Goal: Task Accomplishment & Management: Use online tool/utility

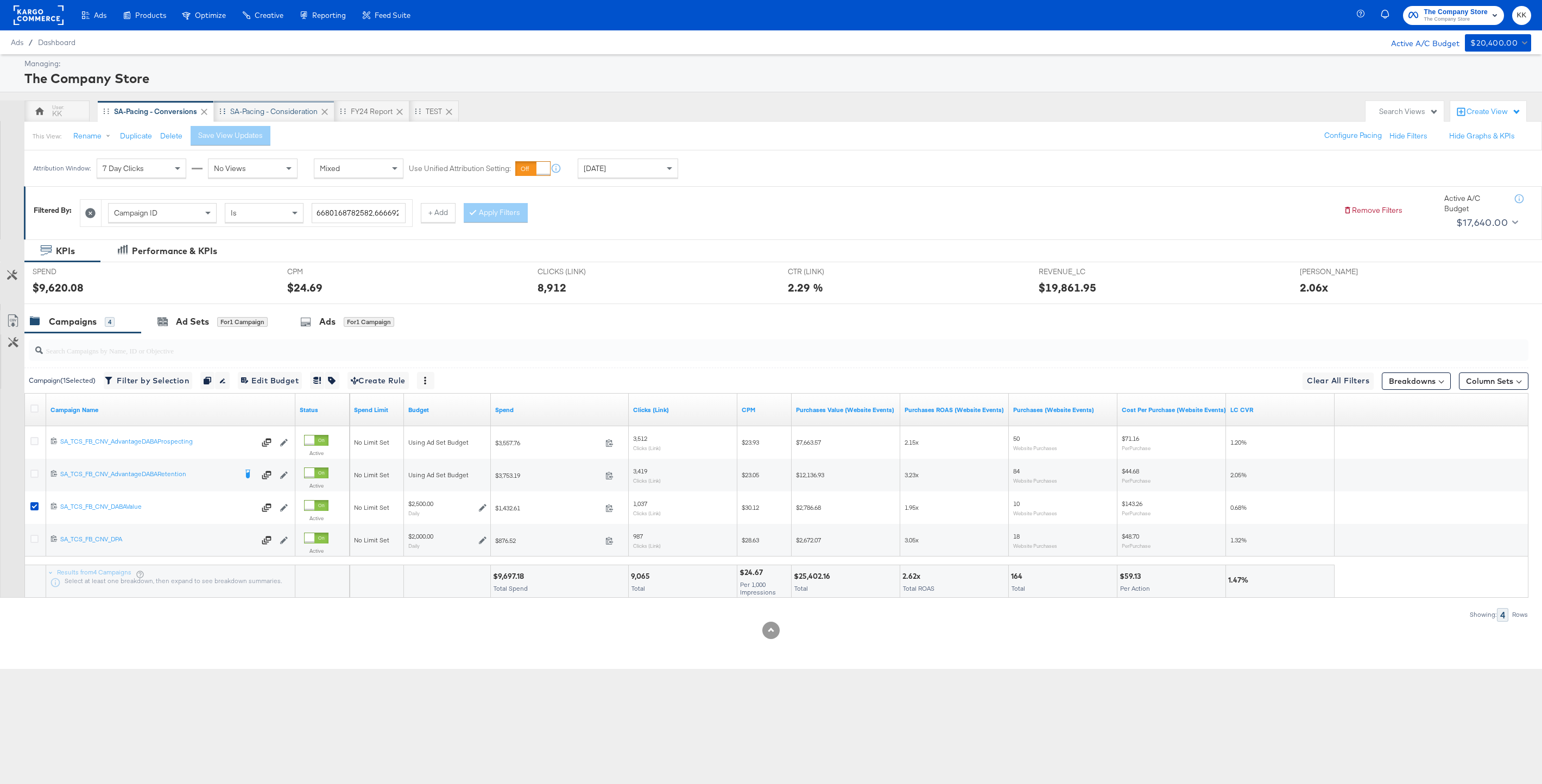
click at [271, 113] on div "SA-Pacing - Consideration" at bounding box center [274, 111] width 87 height 10
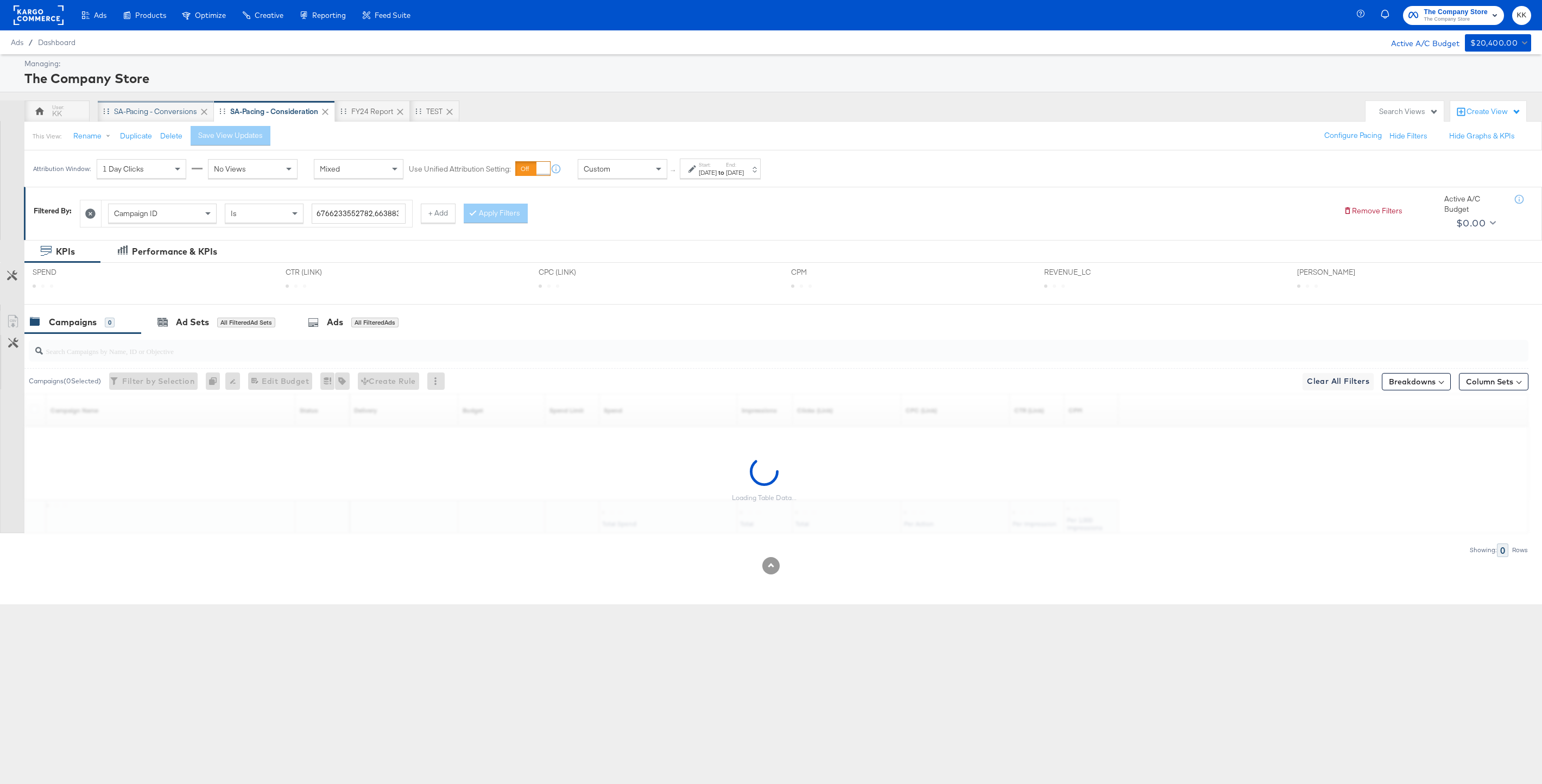
click at [153, 114] on div "SA-Pacing - Conversions" at bounding box center [155, 111] width 83 height 10
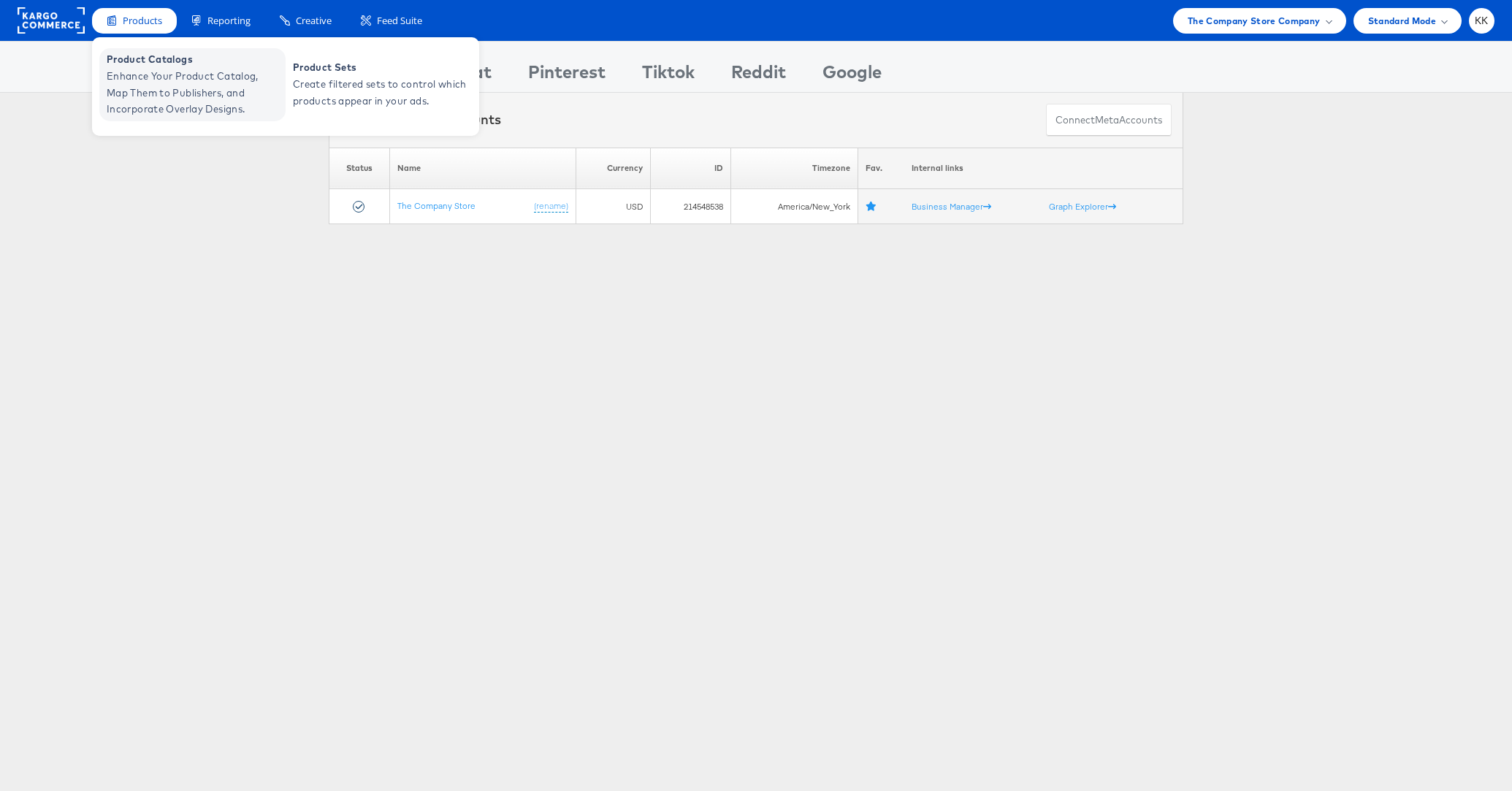
click at [130, 81] on span "Enhance Your Product Catalog, Map Them to Publishers, and Incorporate Overlay D…" at bounding box center [194, 93] width 176 height 50
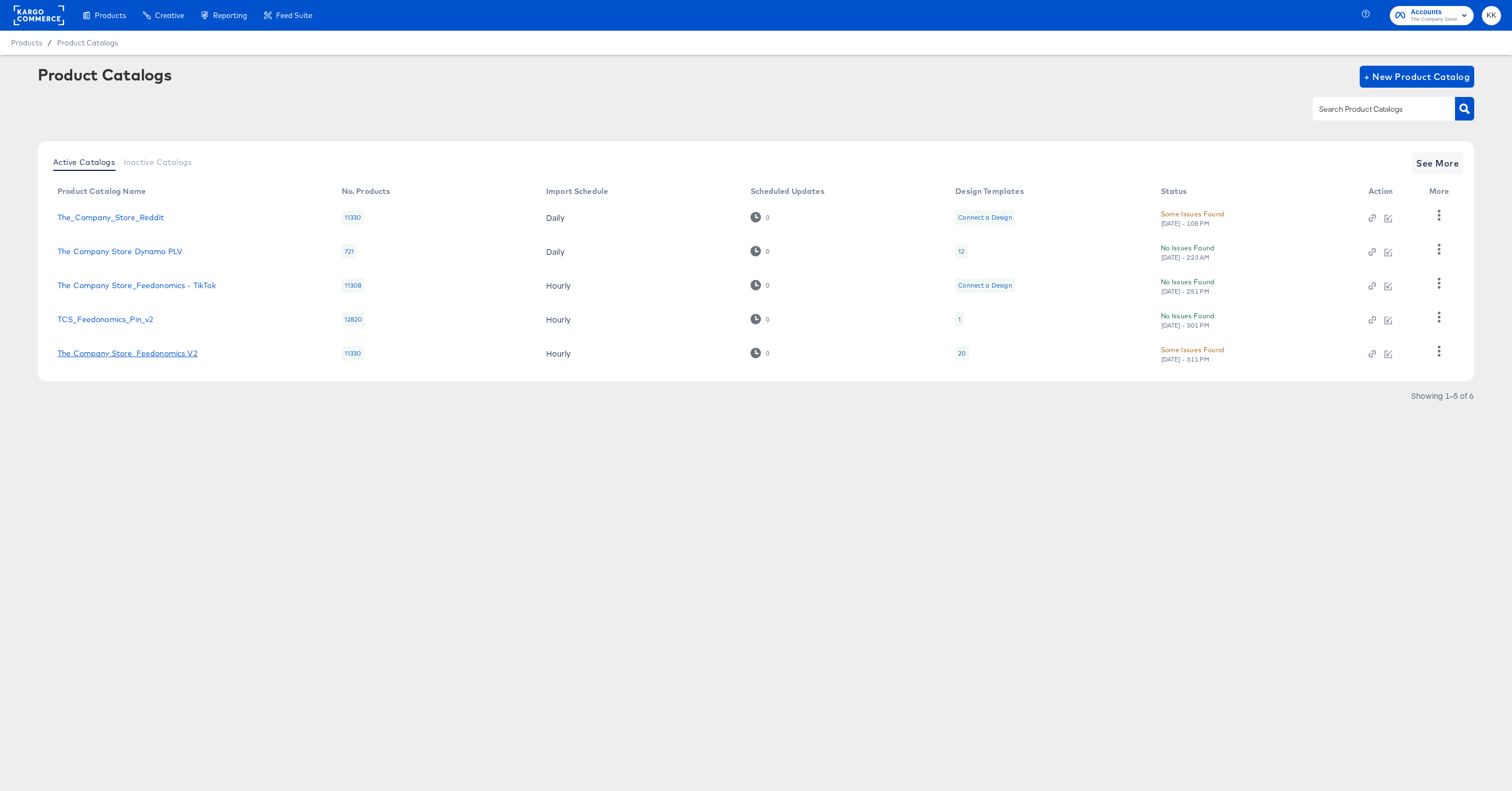
click at [163, 354] on link "The Company Store_Feedonomics V2" at bounding box center [127, 353] width 140 height 9
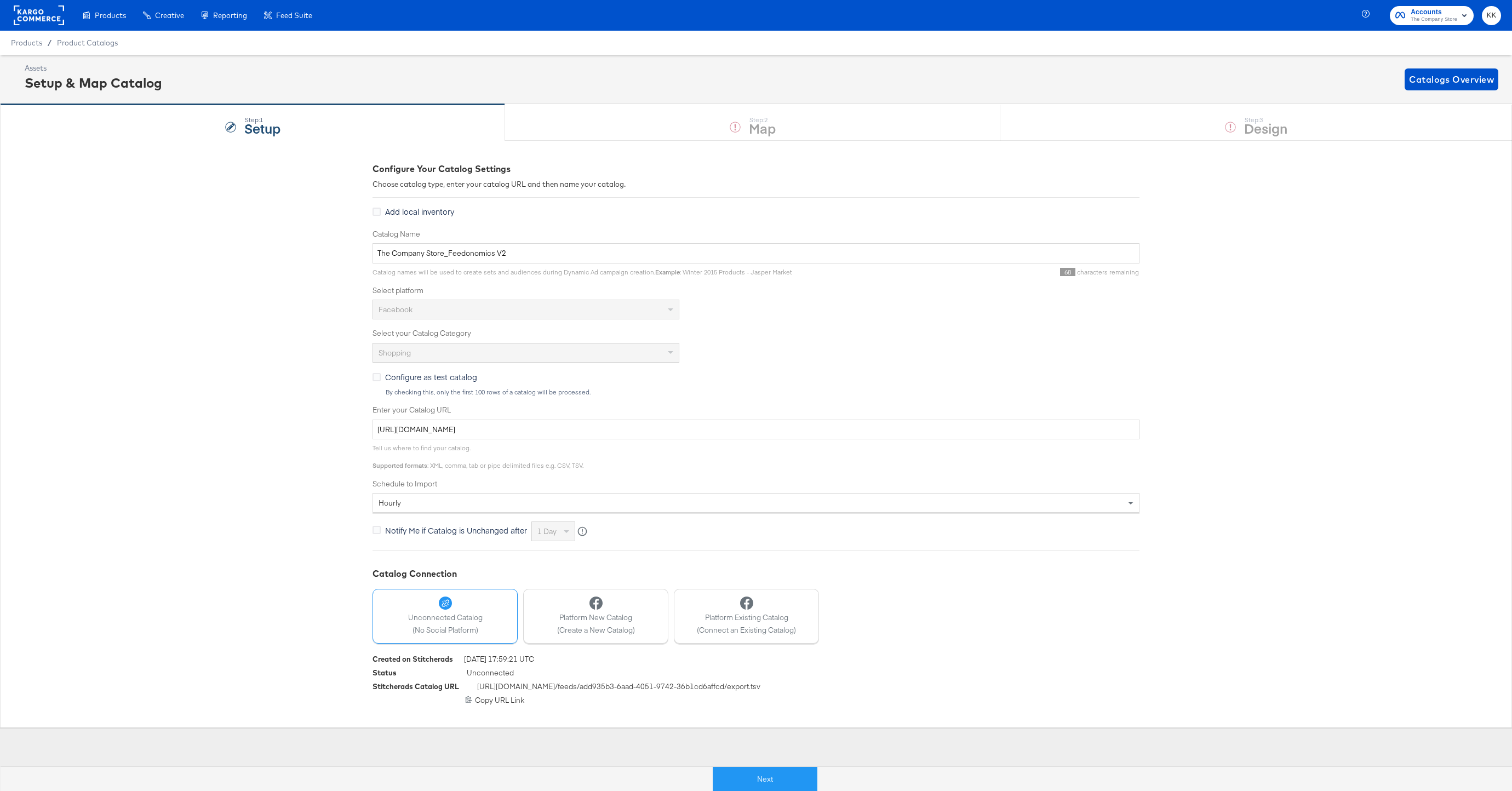
click at [745, 773] on button "Next" at bounding box center [765, 779] width 105 height 25
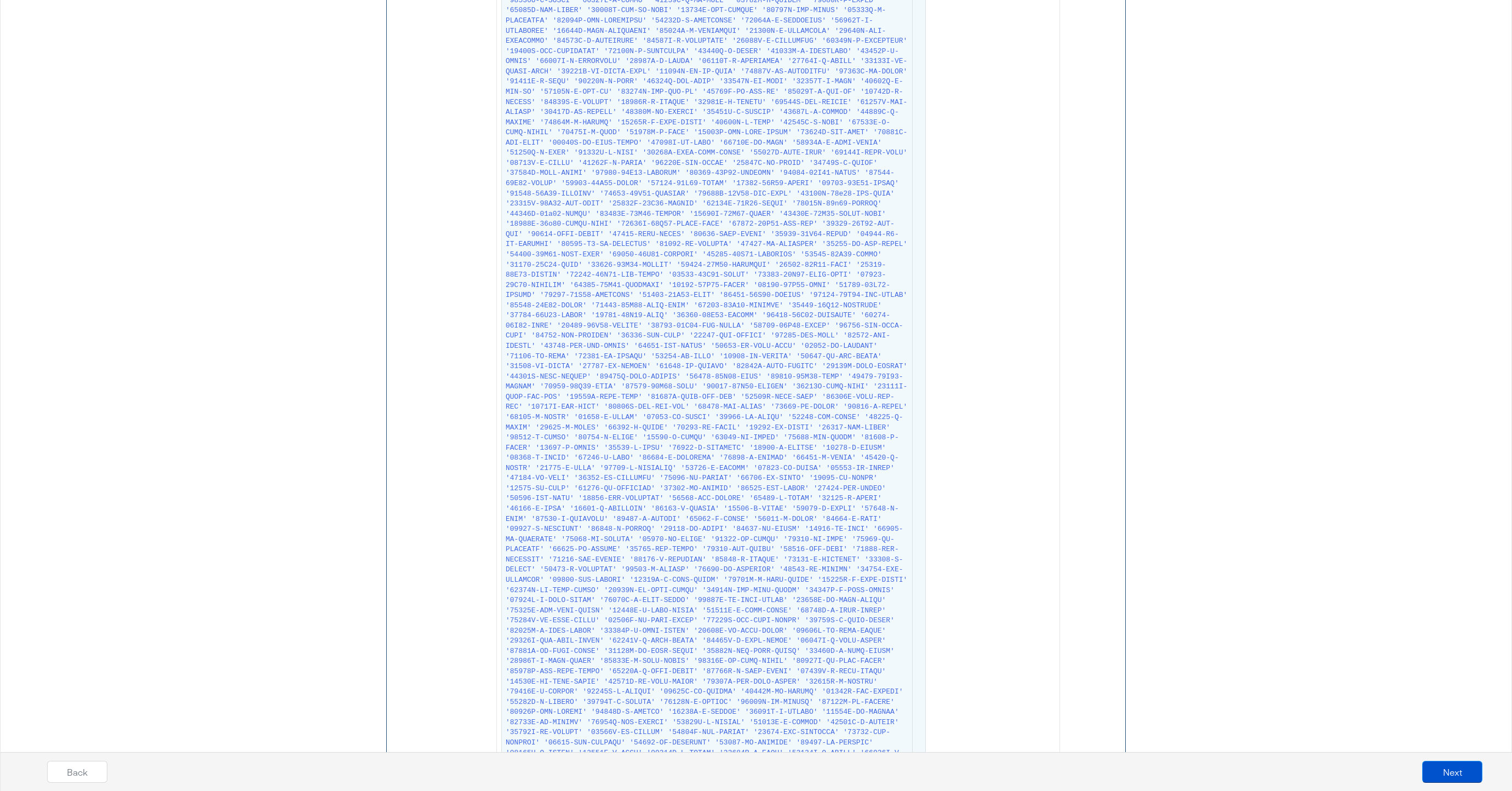
click at [551, 440] on span at bounding box center [708, 270] width 405 height 3965
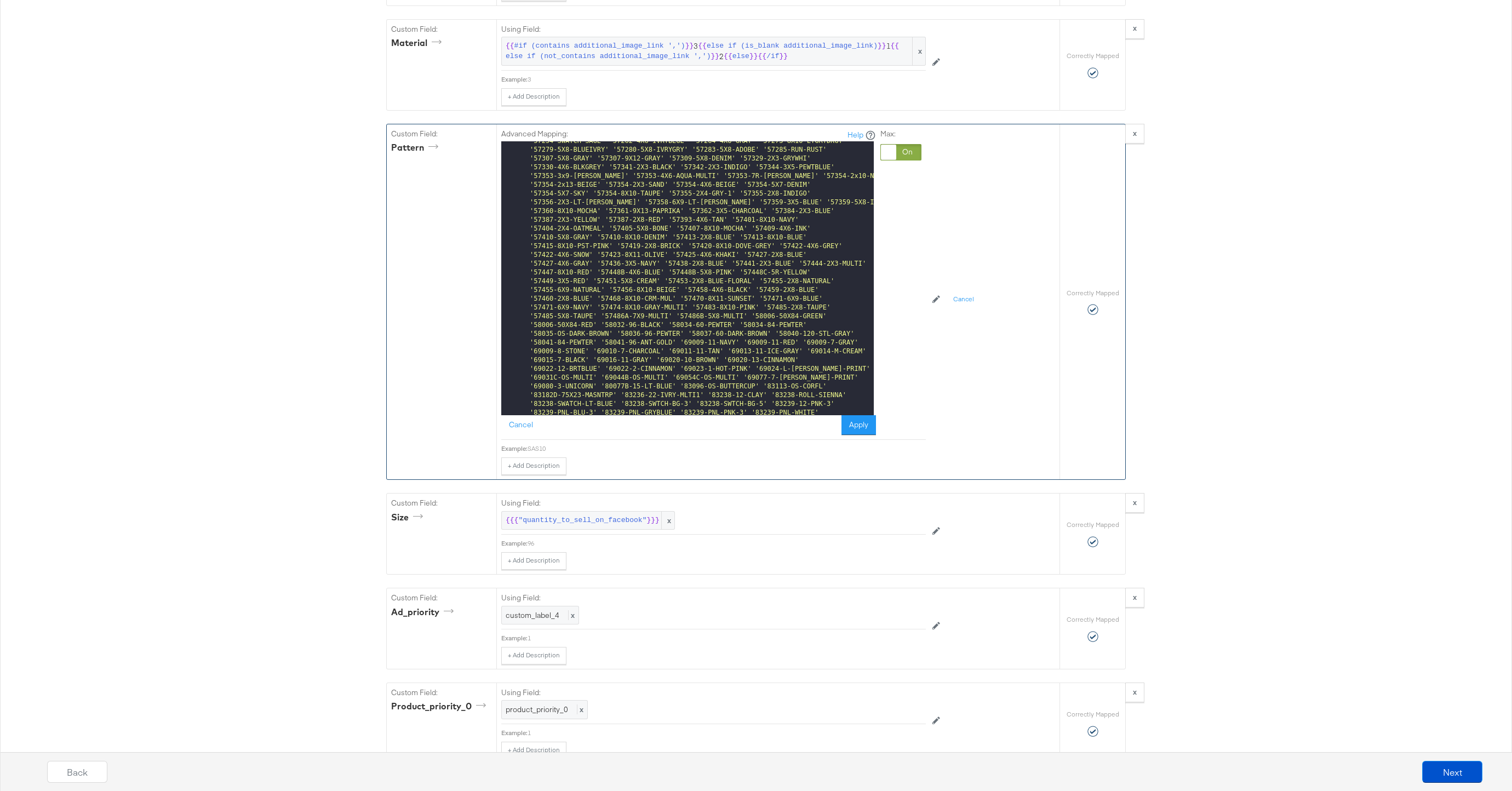
scroll to position [17673, 0]
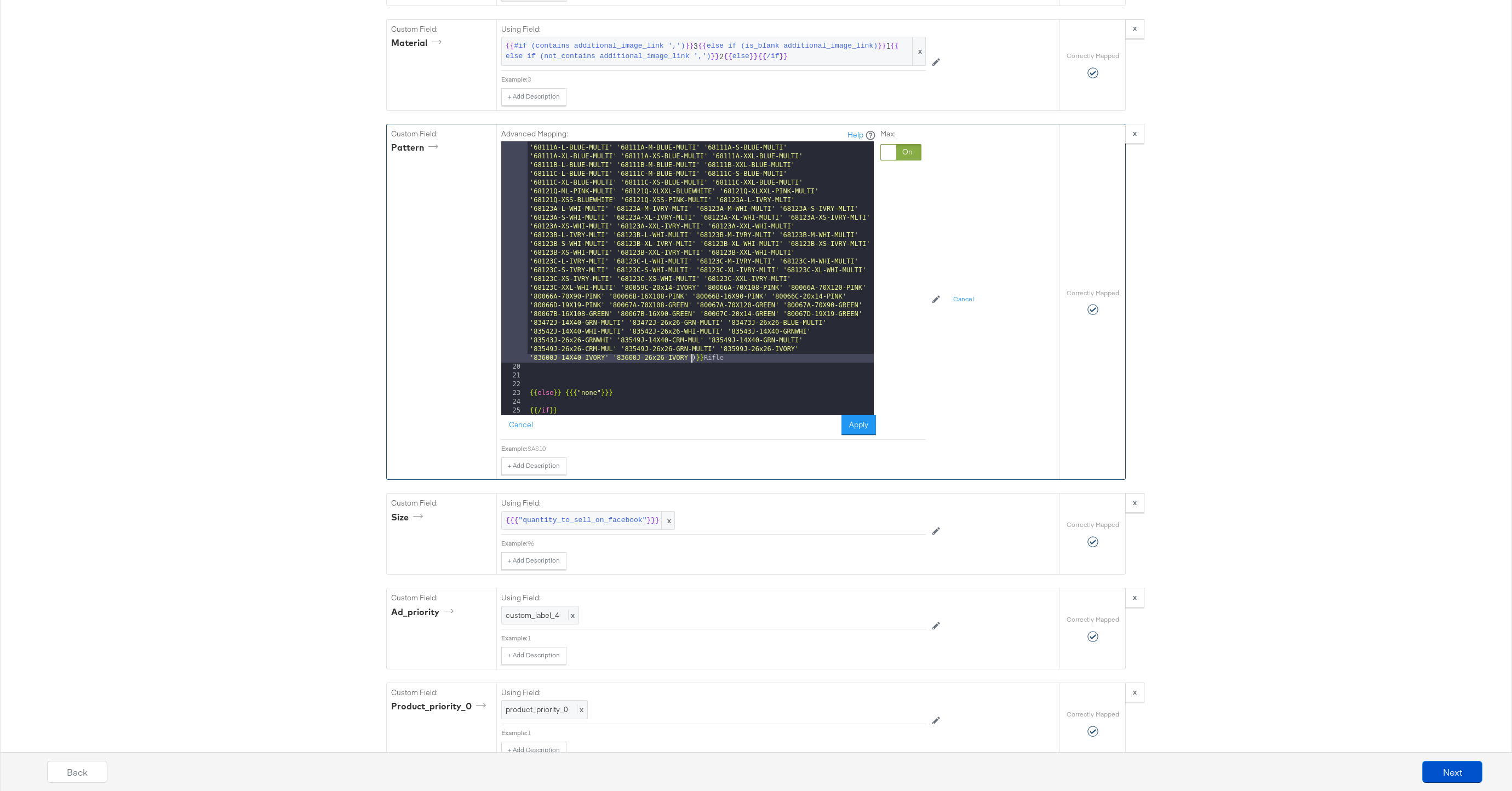
drag, startPoint x: 692, startPoint y: 361, endPoint x: 710, endPoint y: 409, distance: 51.3
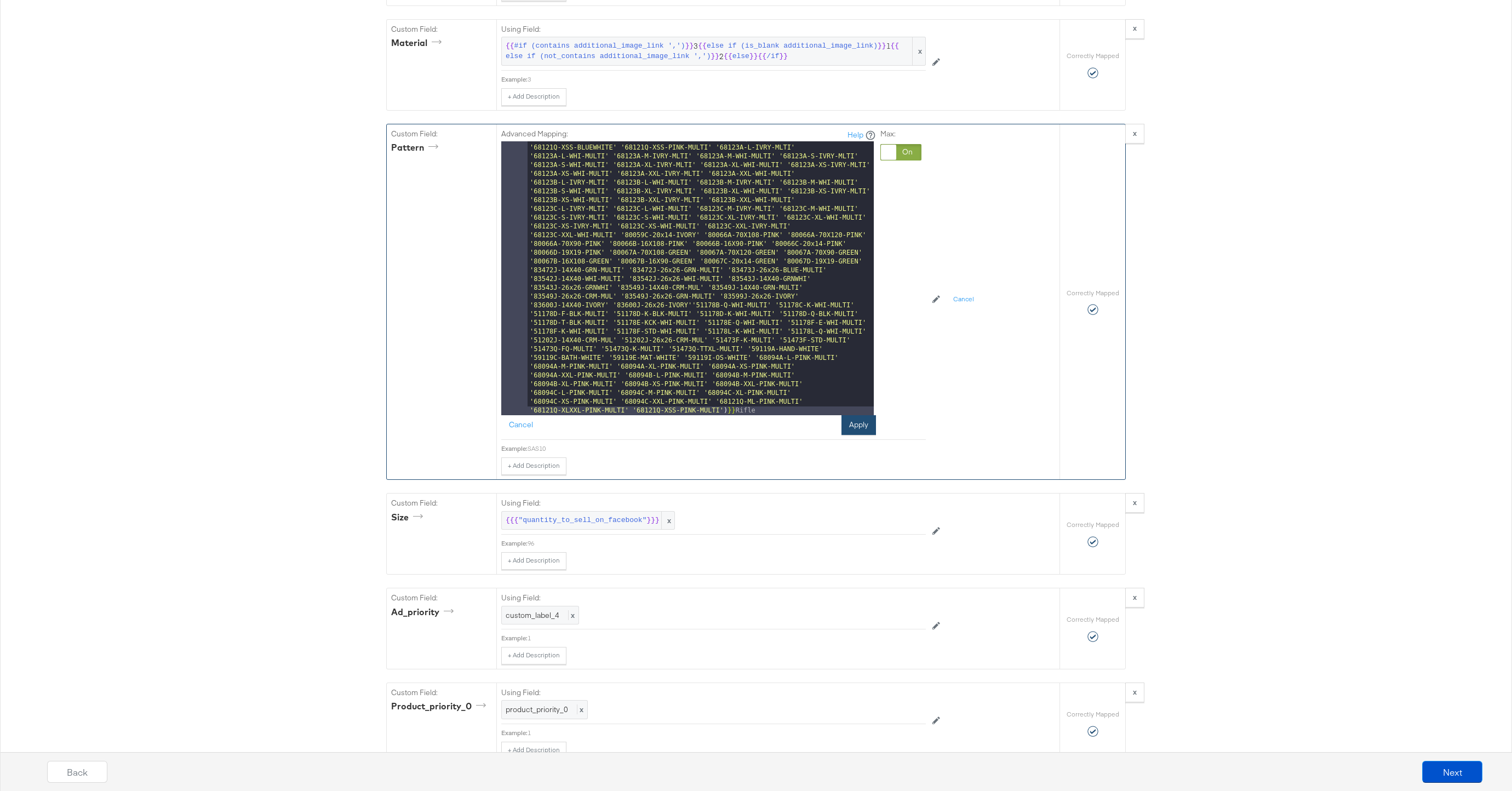
click at [858, 433] on button "Apply" at bounding box center [858, 425] width 34 height 20
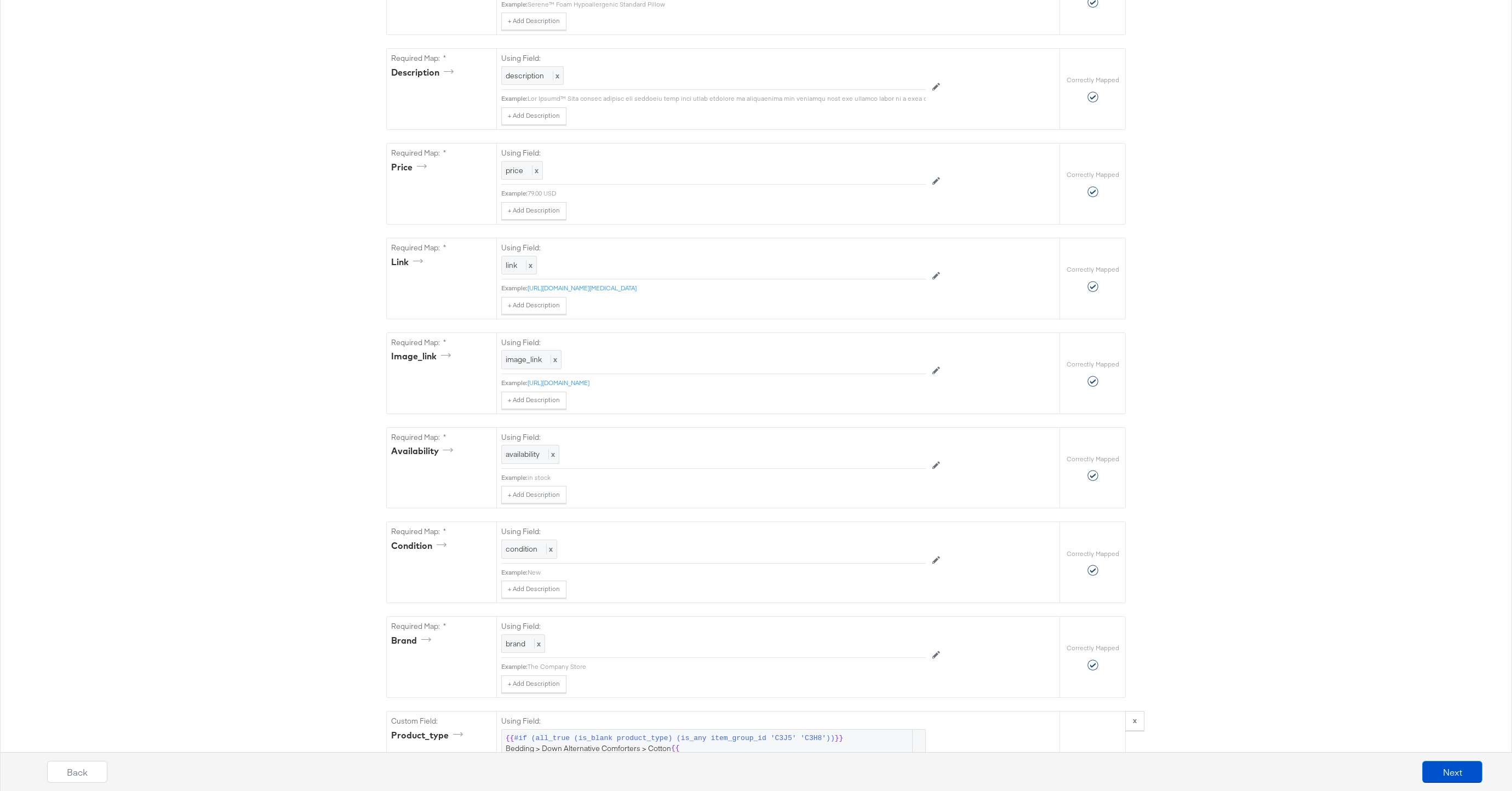
scroll to position [0, 0]
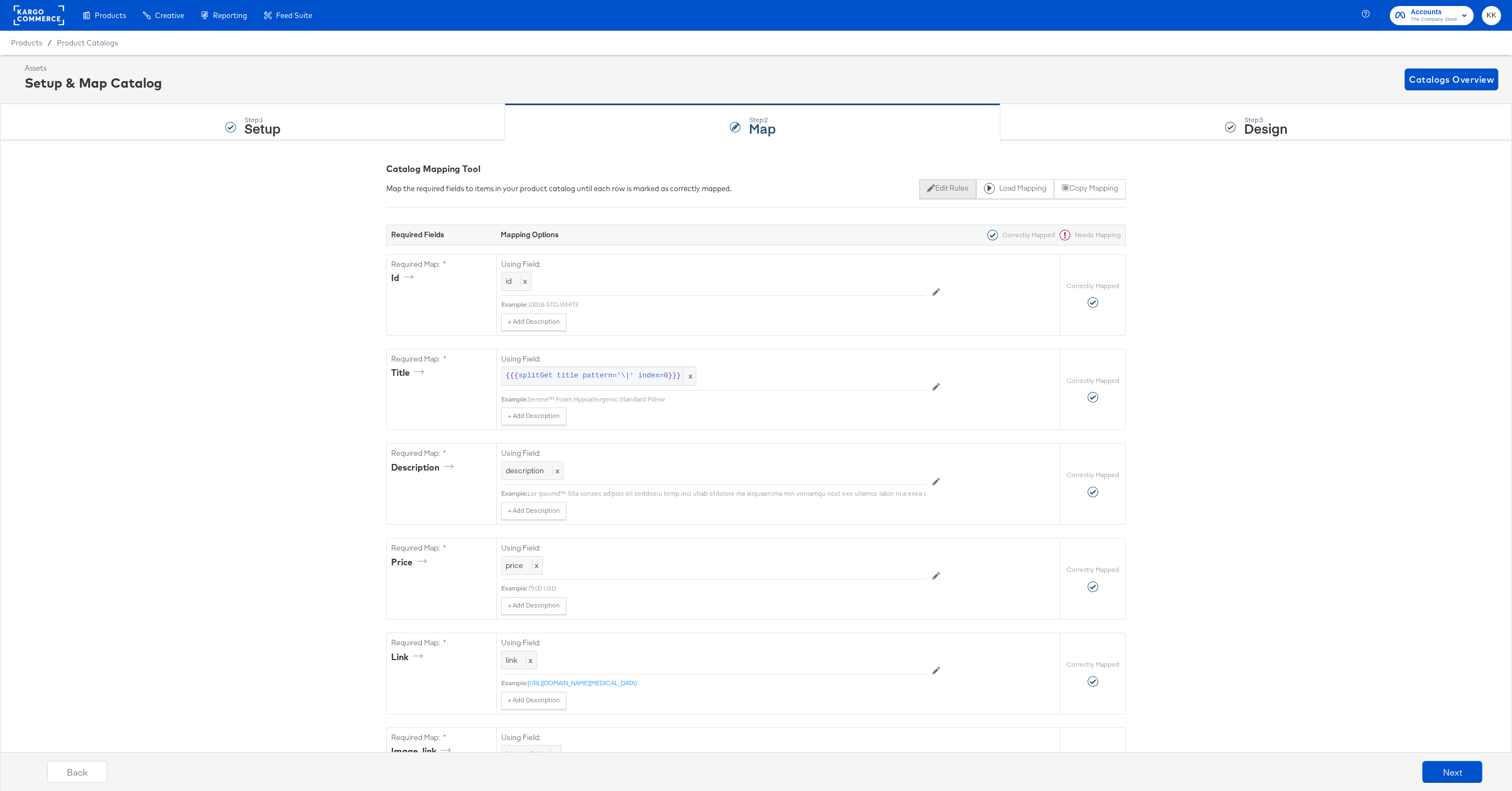
click at [940, 185] on button "Edit Rules" at bounding box center [947, 189] width 56 height 20
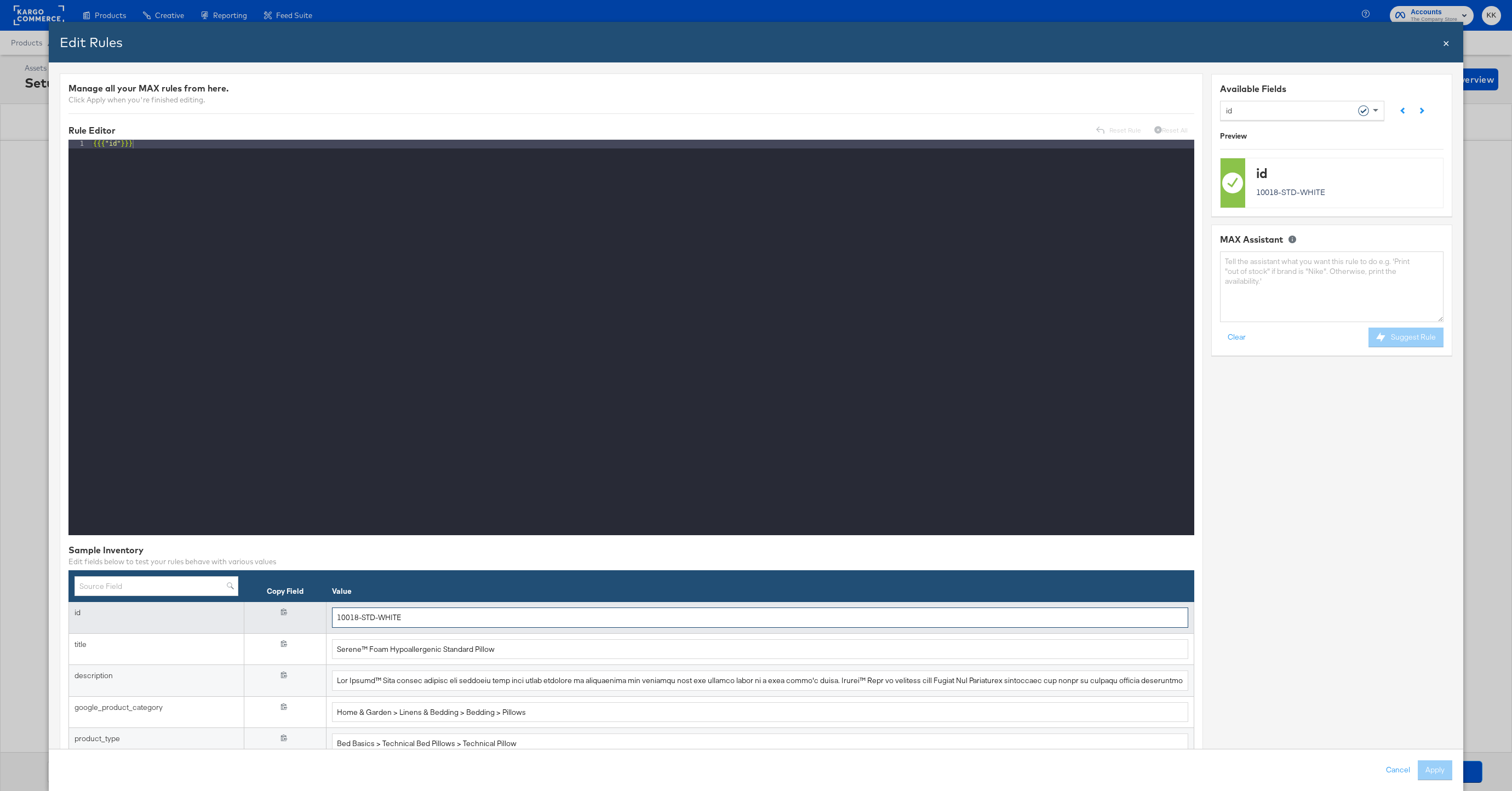
drag, startPoint x: 401, startPoint y: 615, endPoint x: 303, endPoint y: 614, distance: 98.0
click at [303, 614] on tr "id {{{ id }}} 10018-STD-WHITE" at bounding box center [631, 618] width 1125 height 32
paste input "68094B-M-PINK-MULTI"
type input "68094B-M-PINK-MULTI"
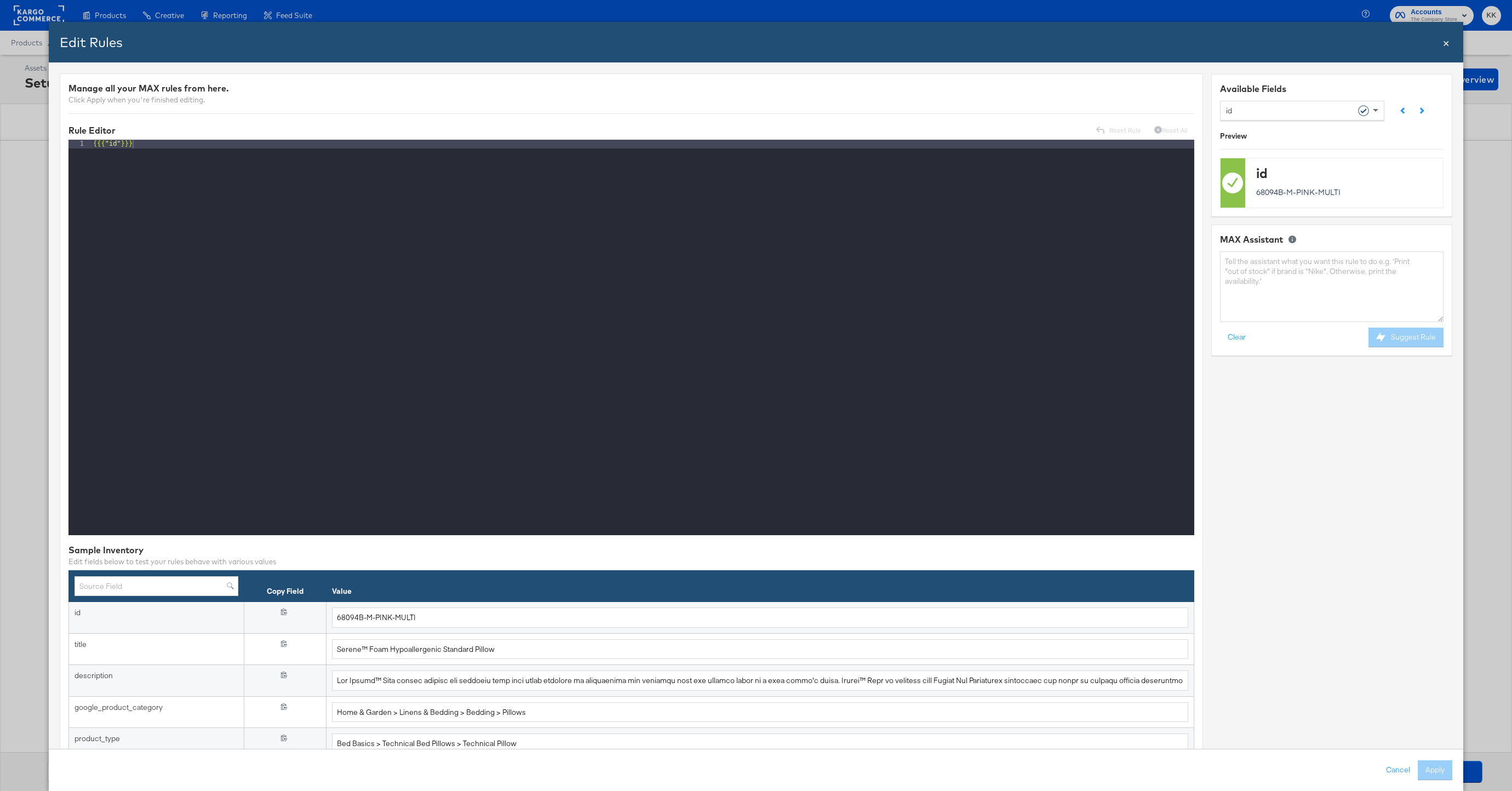
click at [1250, 104] on div "id" at bounding box center [1298, 110] width 144 height 19
type input "patt"
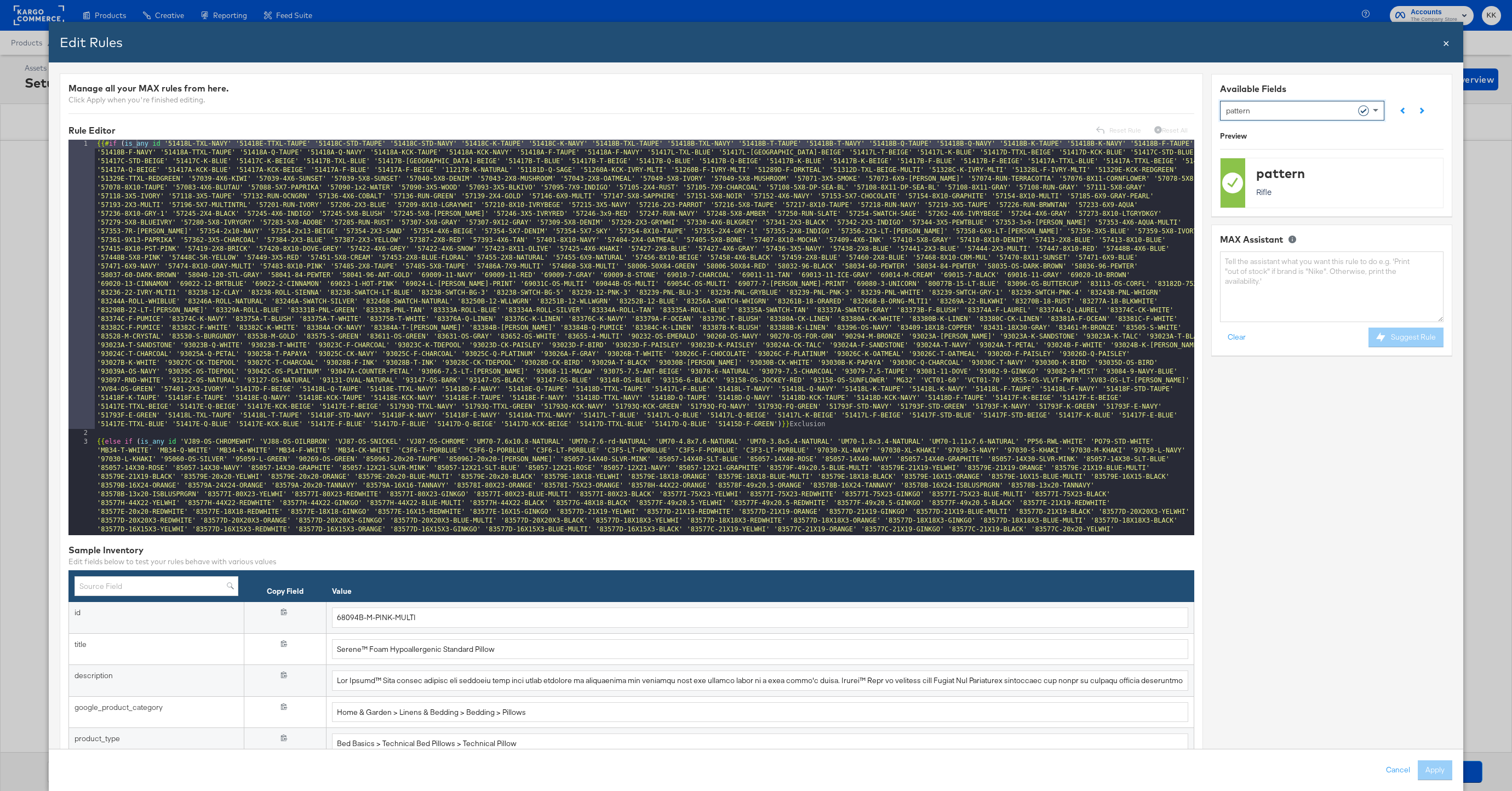
click at [1445, 43] on span "×" at bounding box center [1446, 42] width 7 height 14
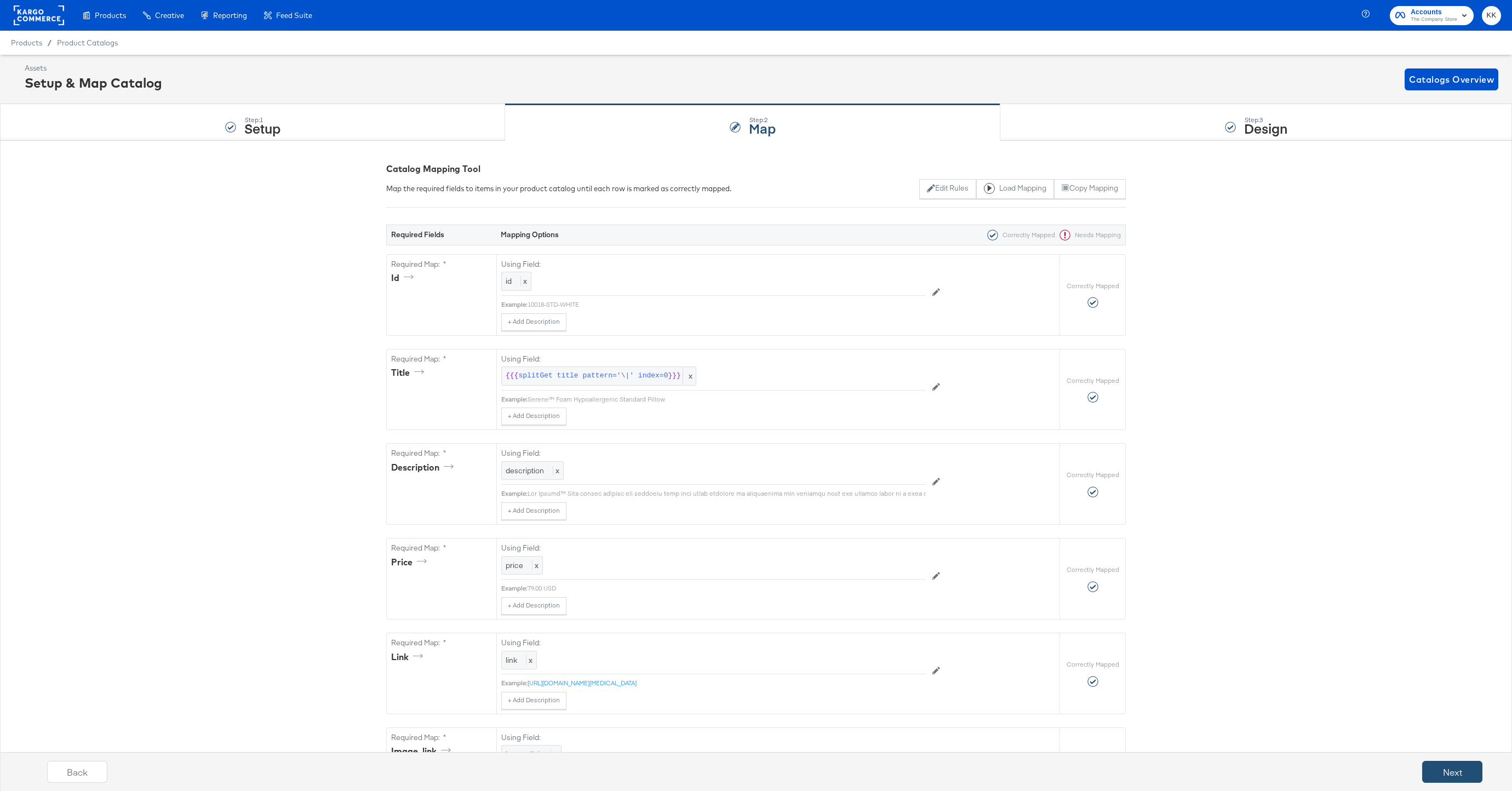
click at [1433, 778] on button "Next" at bounding box center [1453, 772] width 60 height 22
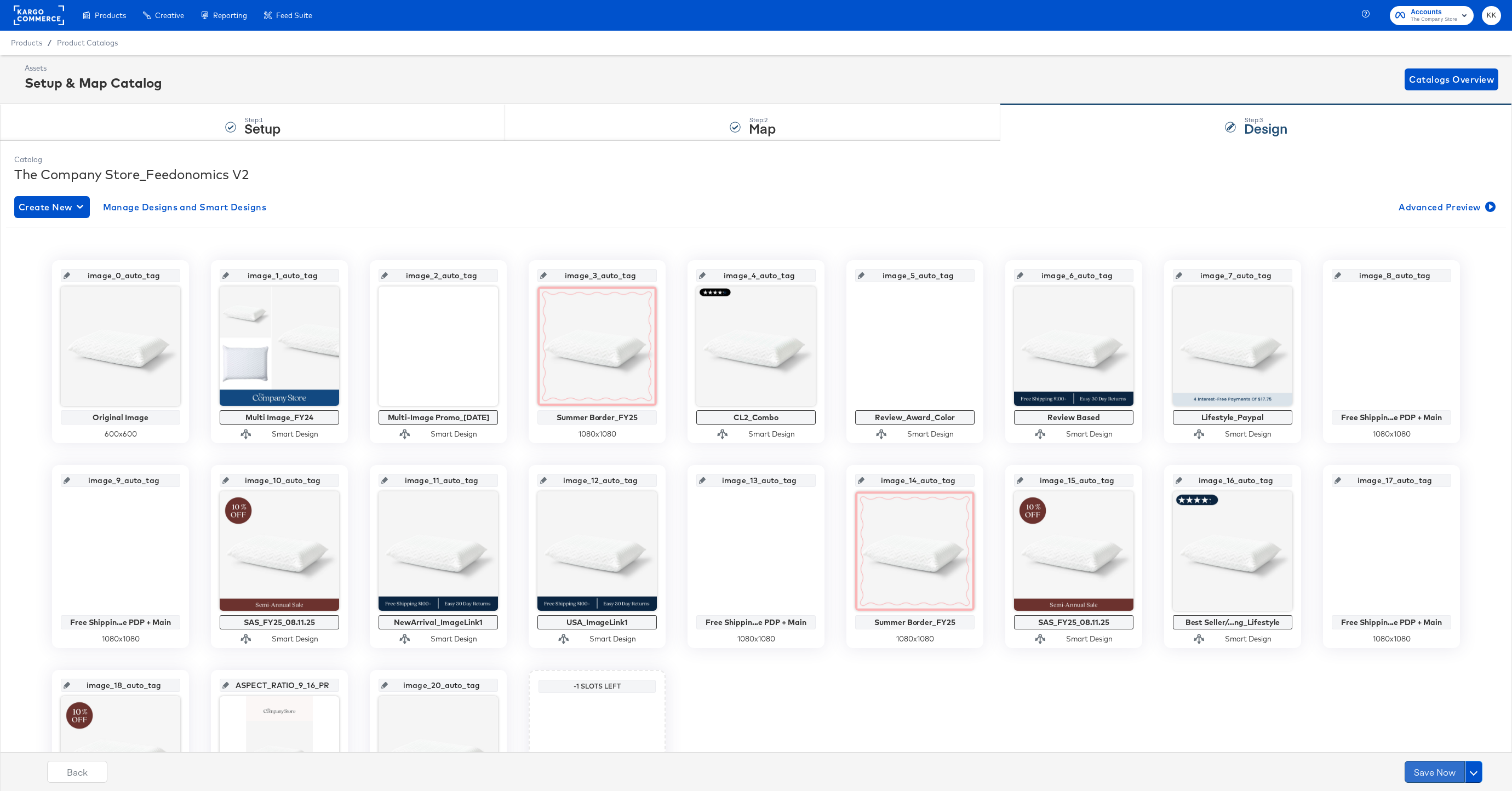
click at [1424, 769] on button "Save Now" at bounding box center [1435, 772] width 60 height 22
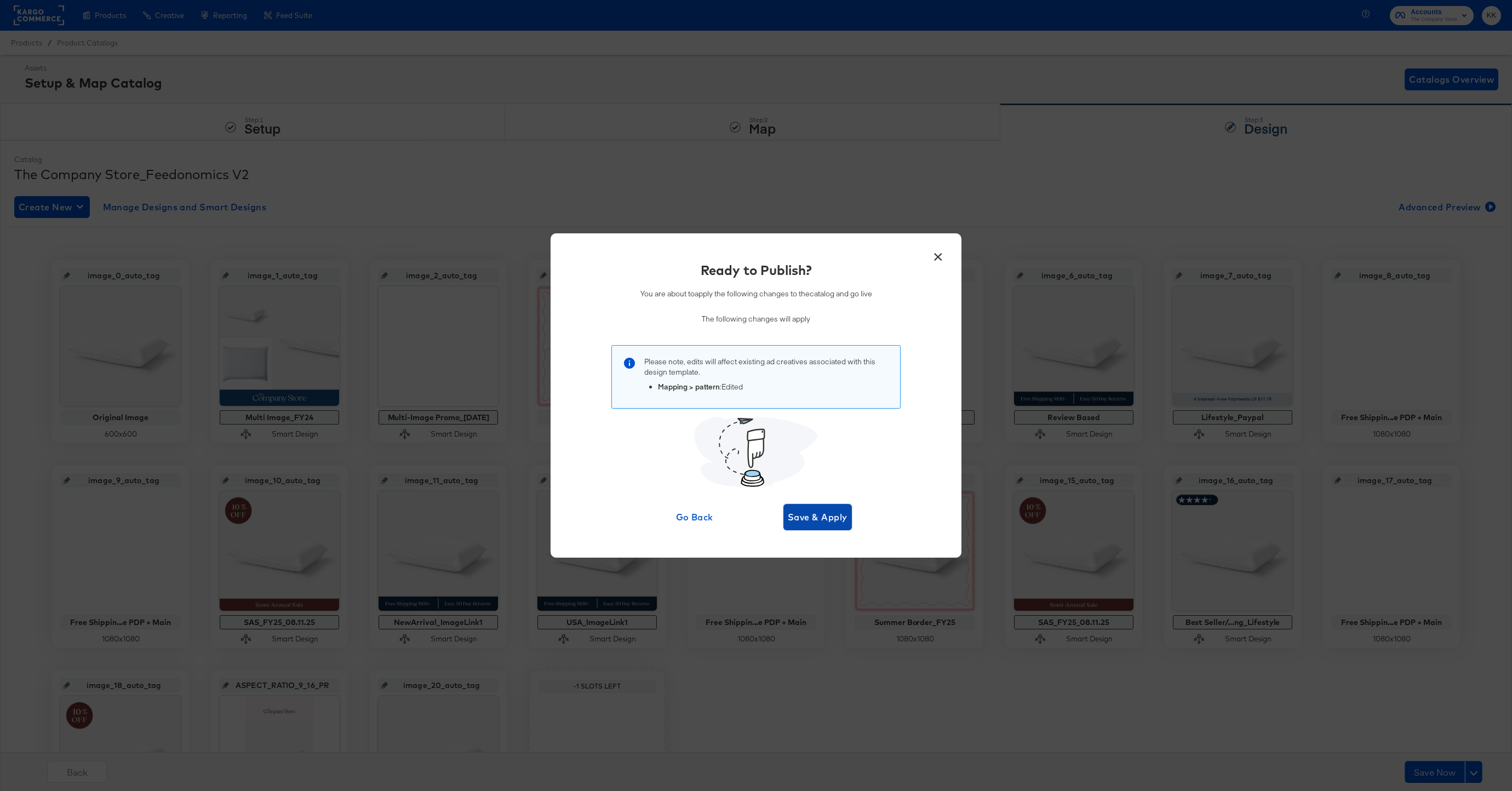
click at [796, 508] on button "Save & Apply" at bounding box center [817, 517] width 68 height 27
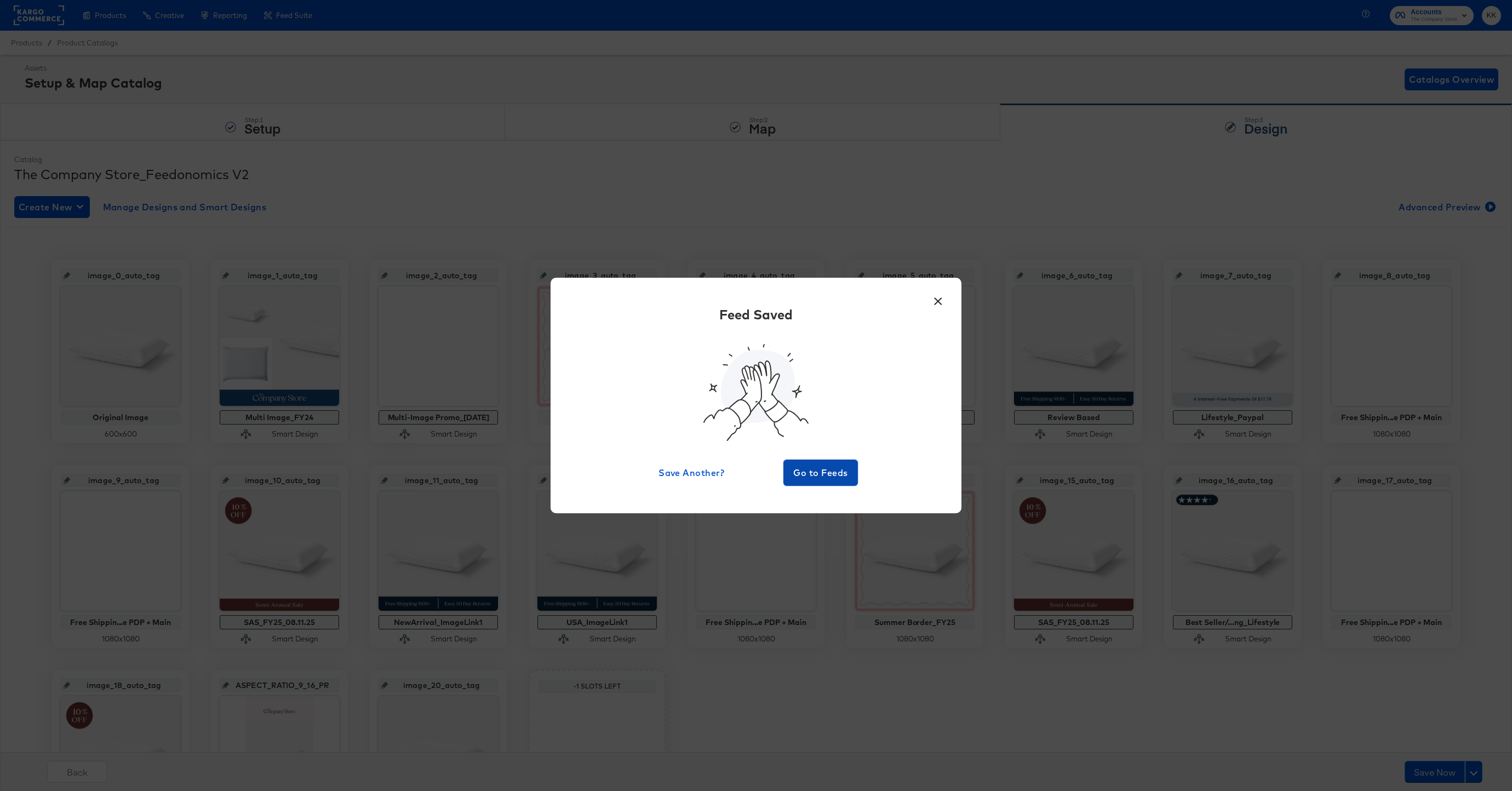
click at [828, 473] on span "Go to Feeds" at bounding box center [820, 472] width 66 height 15
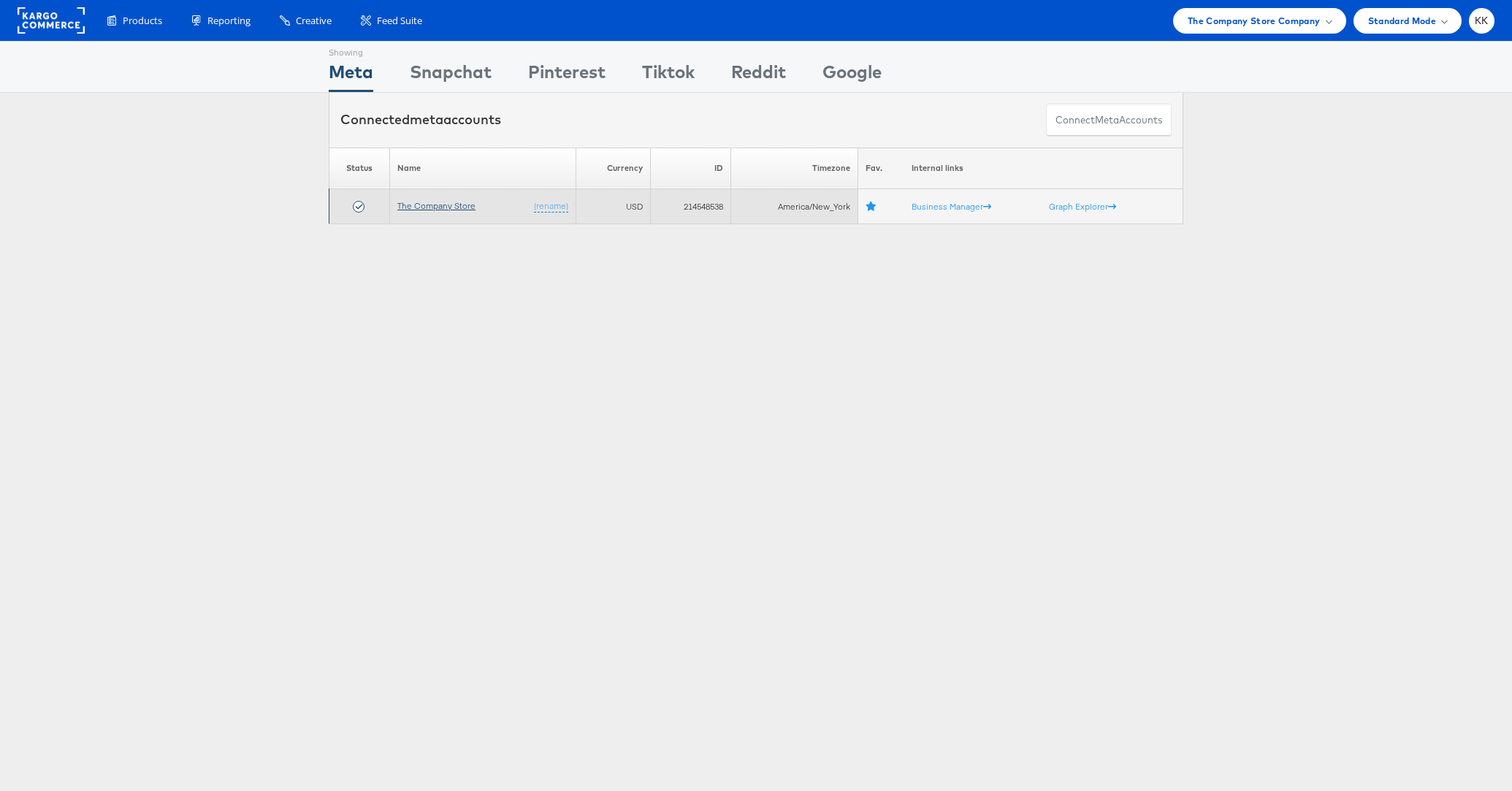
click at [436, 206] on link "The Company Store" at bounding box center [436, 206] width 78 height 11
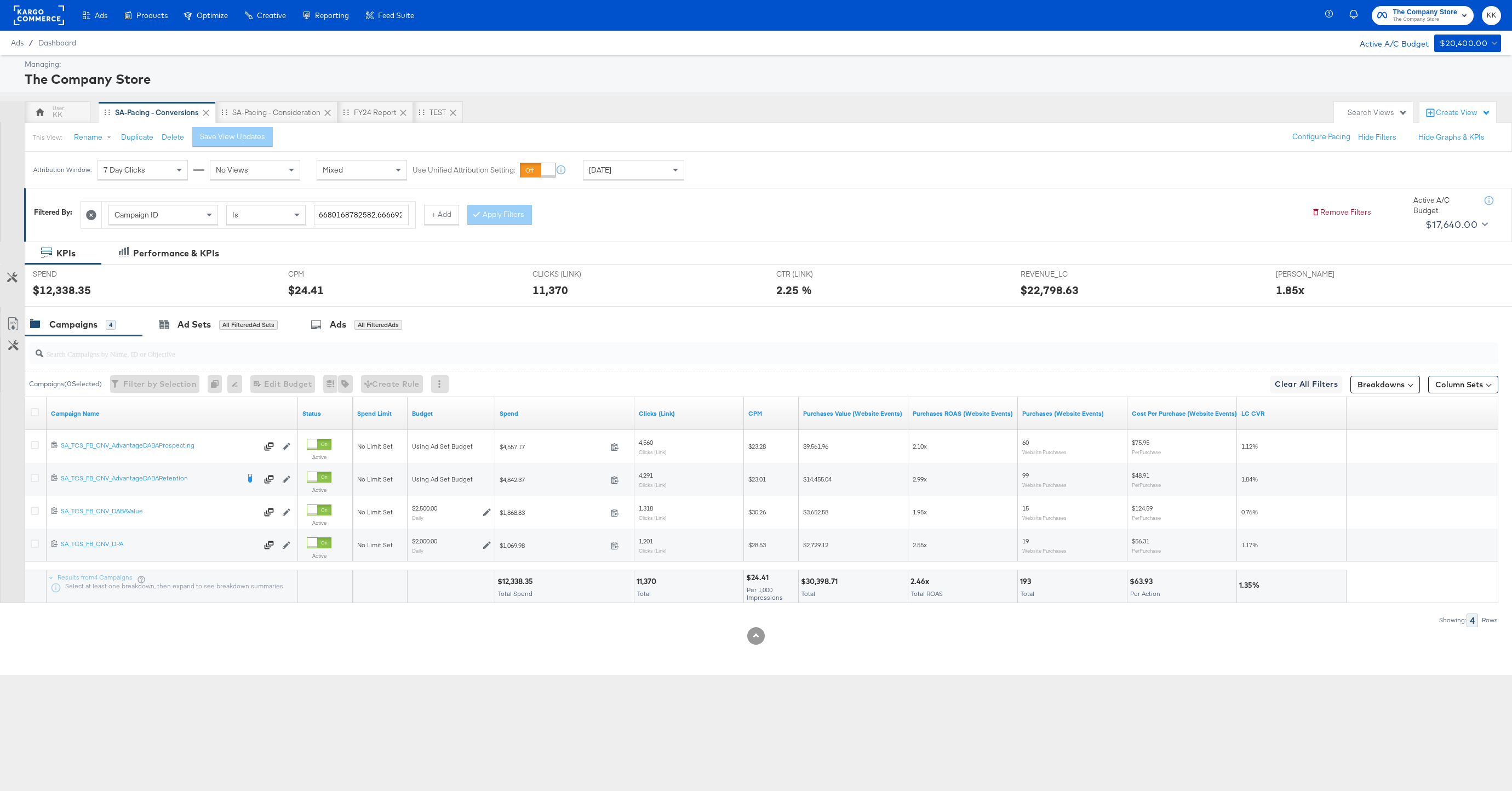
click at [341, 633] on div at bounding box center [756, 636] width 1512 height 18
